Goal: Information Seeking & Learning: Learn about a topic

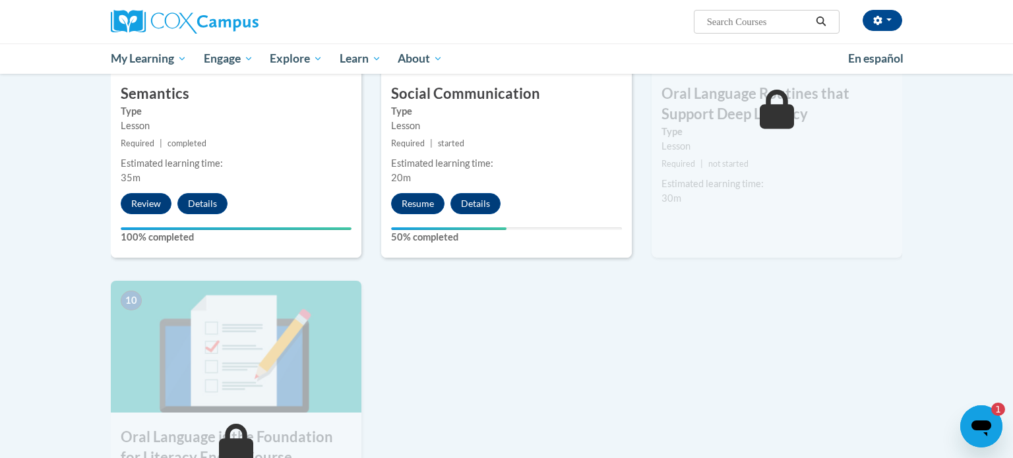
scroll to position [1134, 0]
click at [420, 212] on button "Resume" at bounding box center [417, 204] width 53 height 21
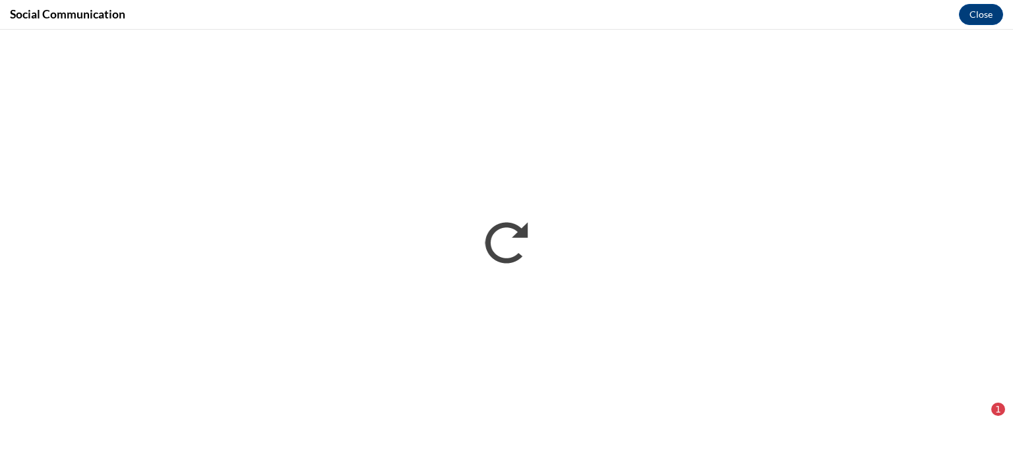
scroll to position [0, 0]
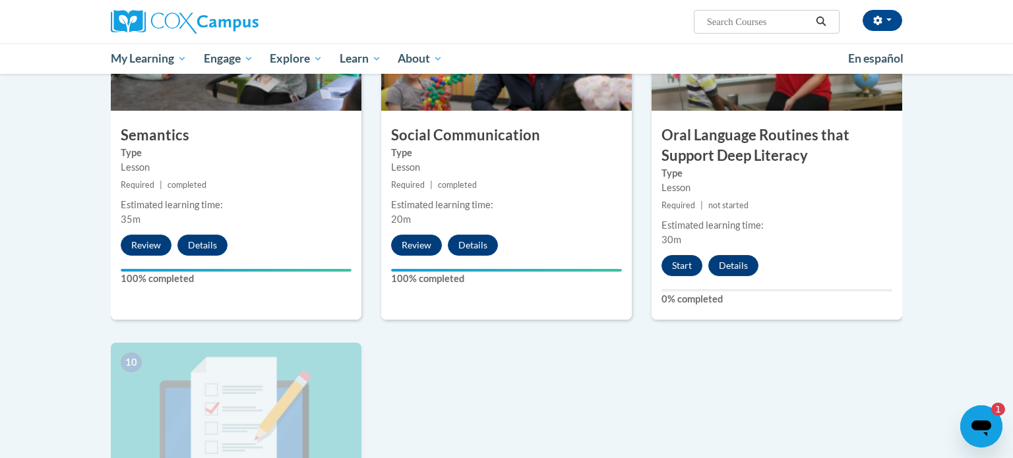
scroll to position [1092, 0]
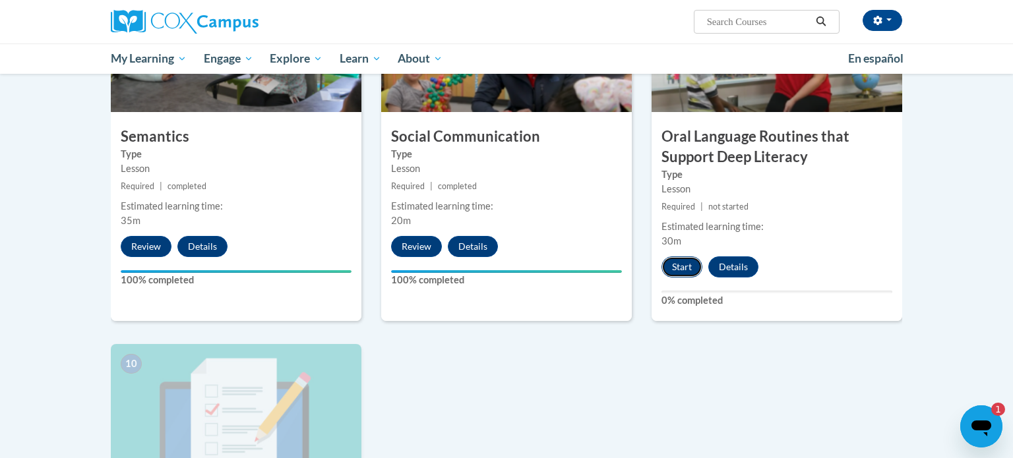
click at [691, 263] on button "Start" at bounding box center [682, 267] width 41 height 21
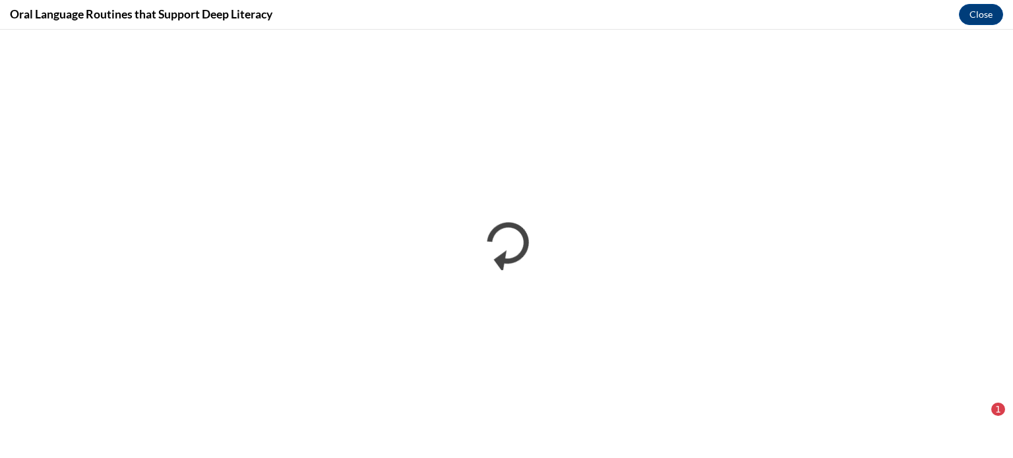
scroll to position [0, 0]
